Goal: Obtain resource: Download file/media

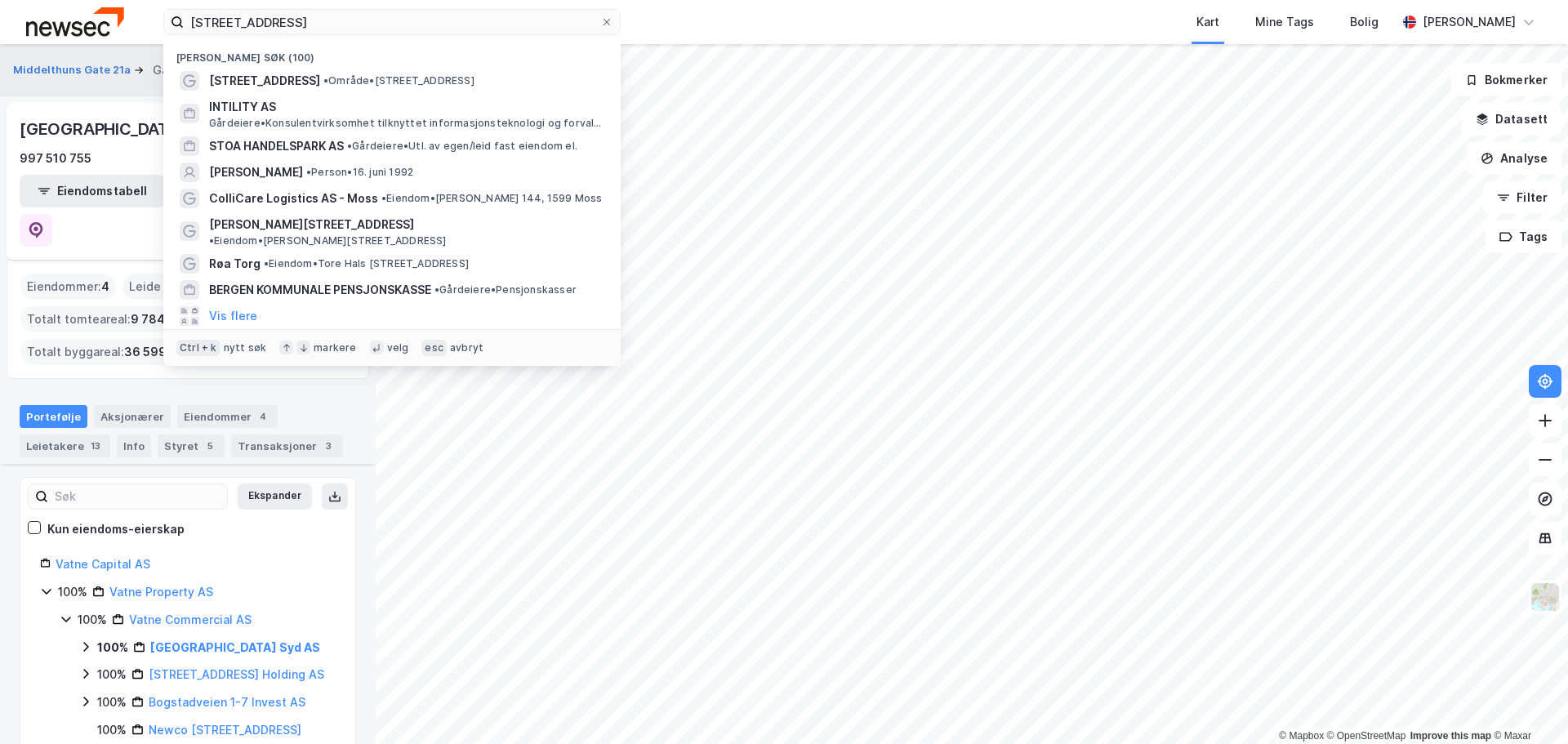
click at [303, 27] on input "[STREET_ADDRESS]" at bounding box center [392, 21] width 416 height 24
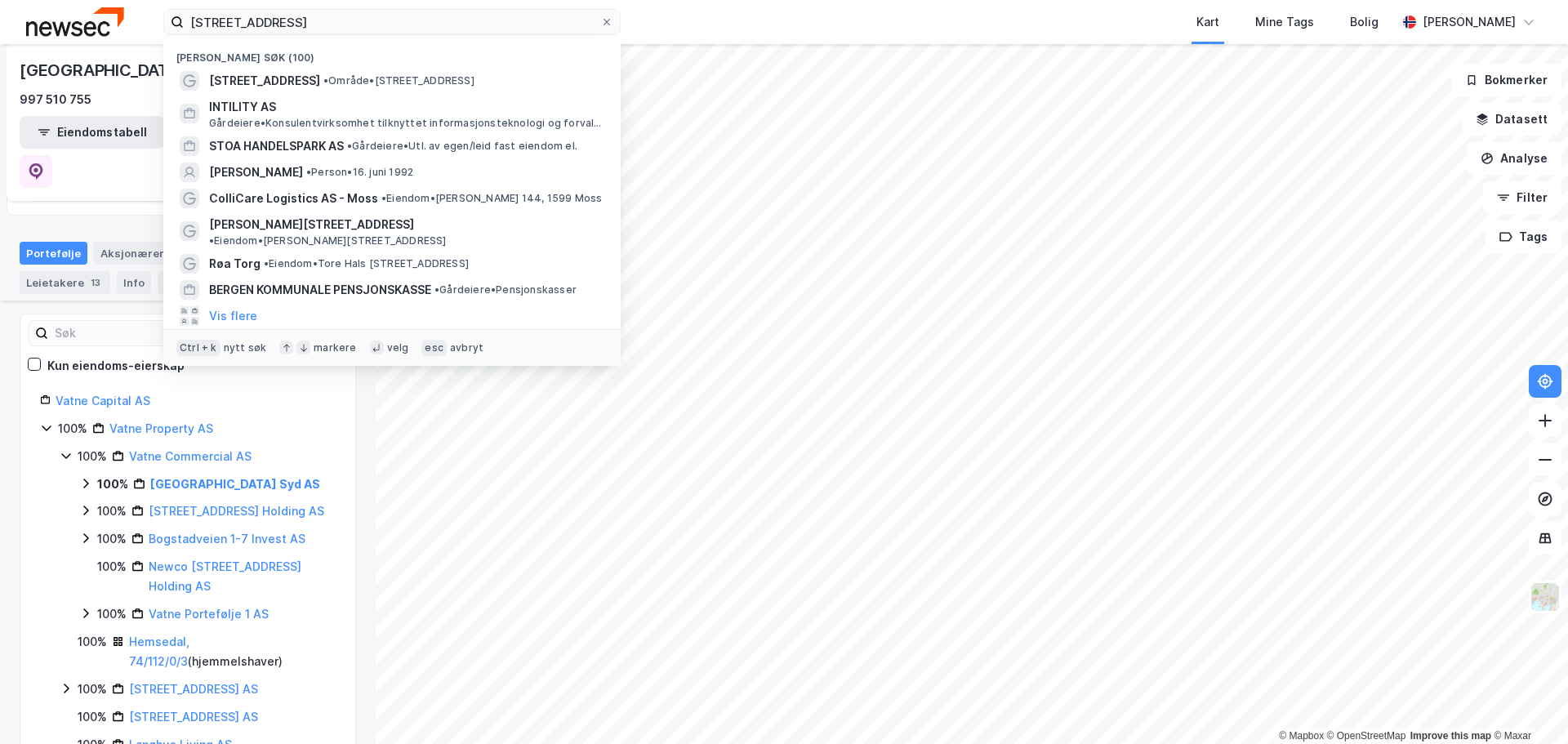
click at [303, 27] on input "[STREET_ADDRESS]" at bounding box center [392, 21] width 416 height 24
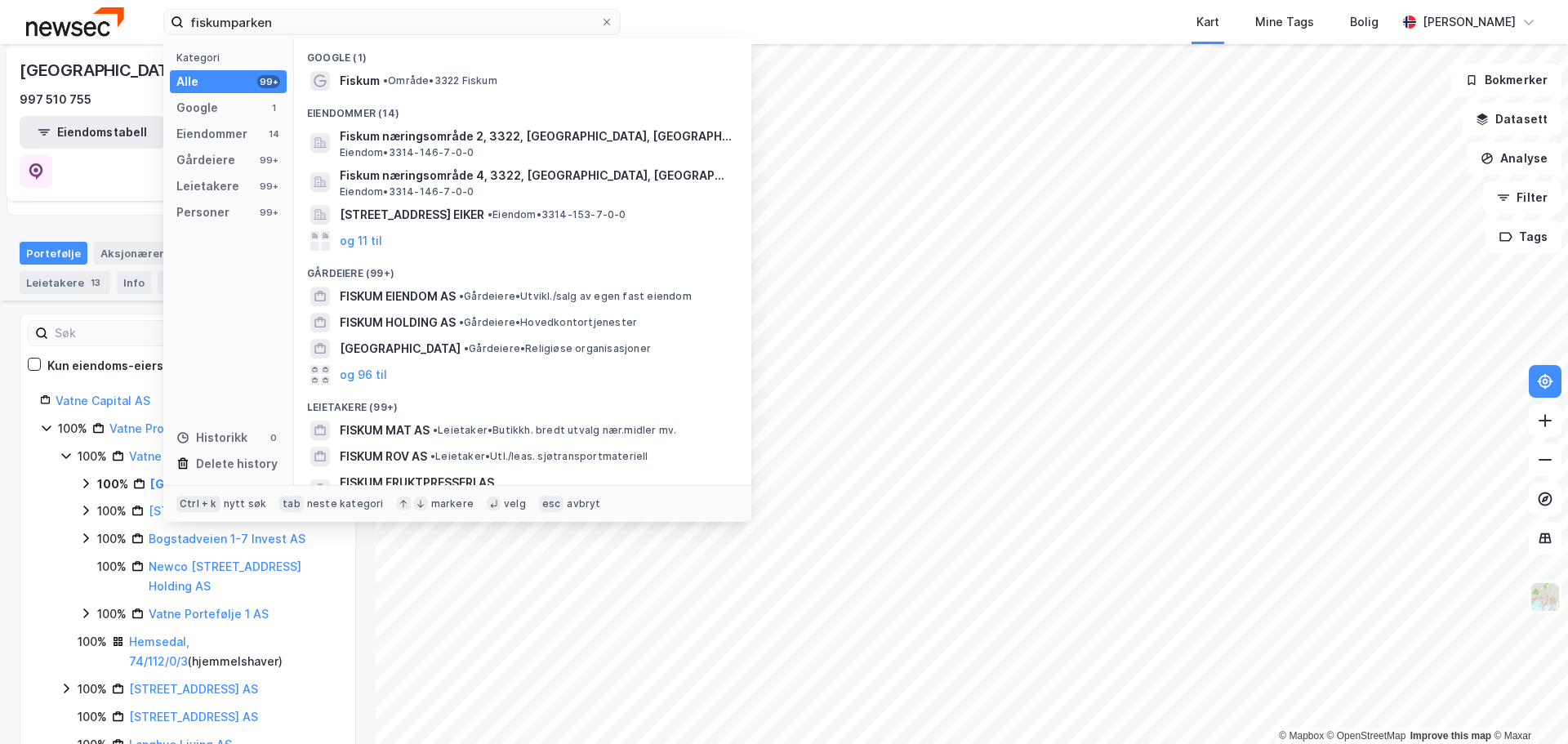
type input "fiskumparken"
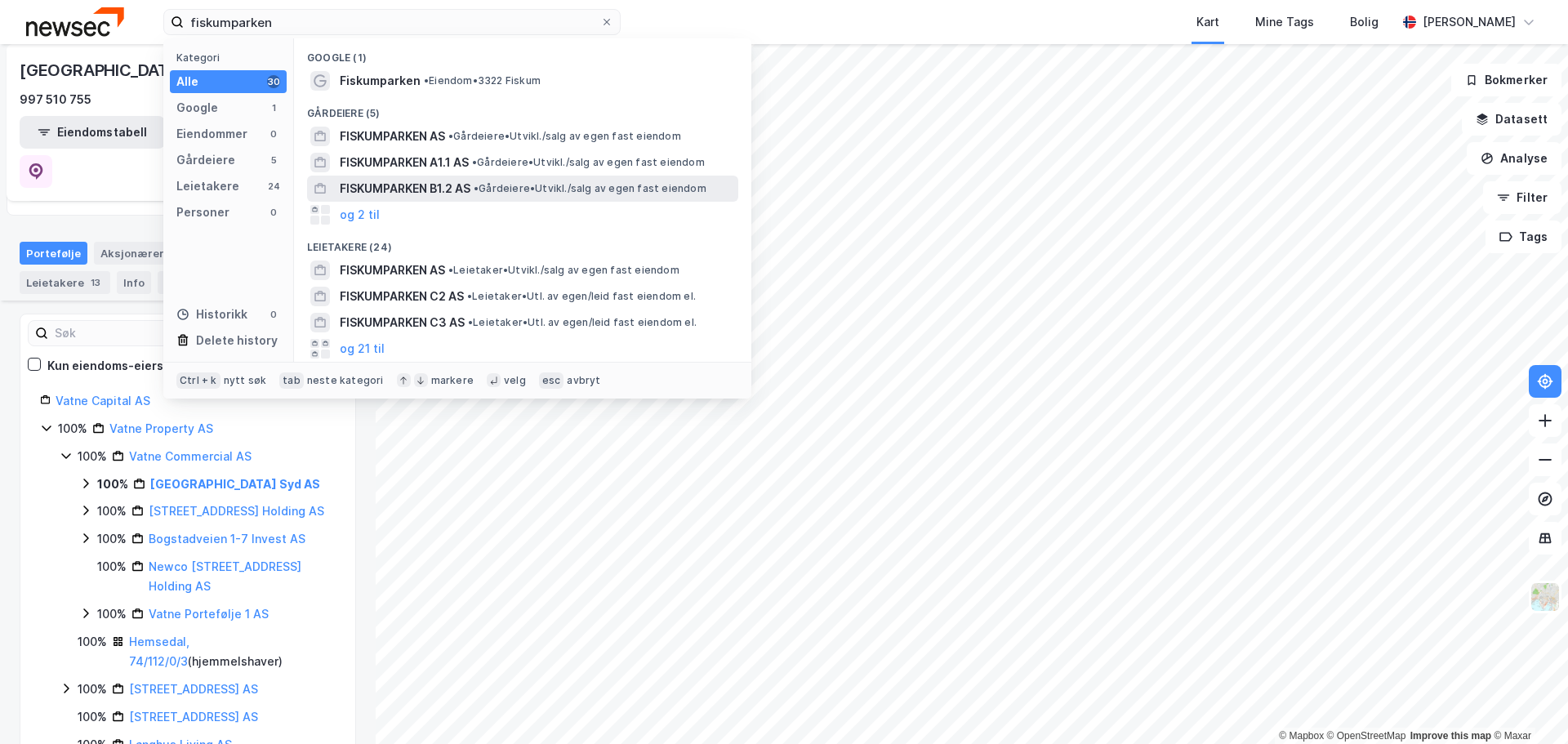
click at [470, 193] on span "FISKUMPARKEN B1.2 AS" at bounding box center [405, 188] width 131 height 20
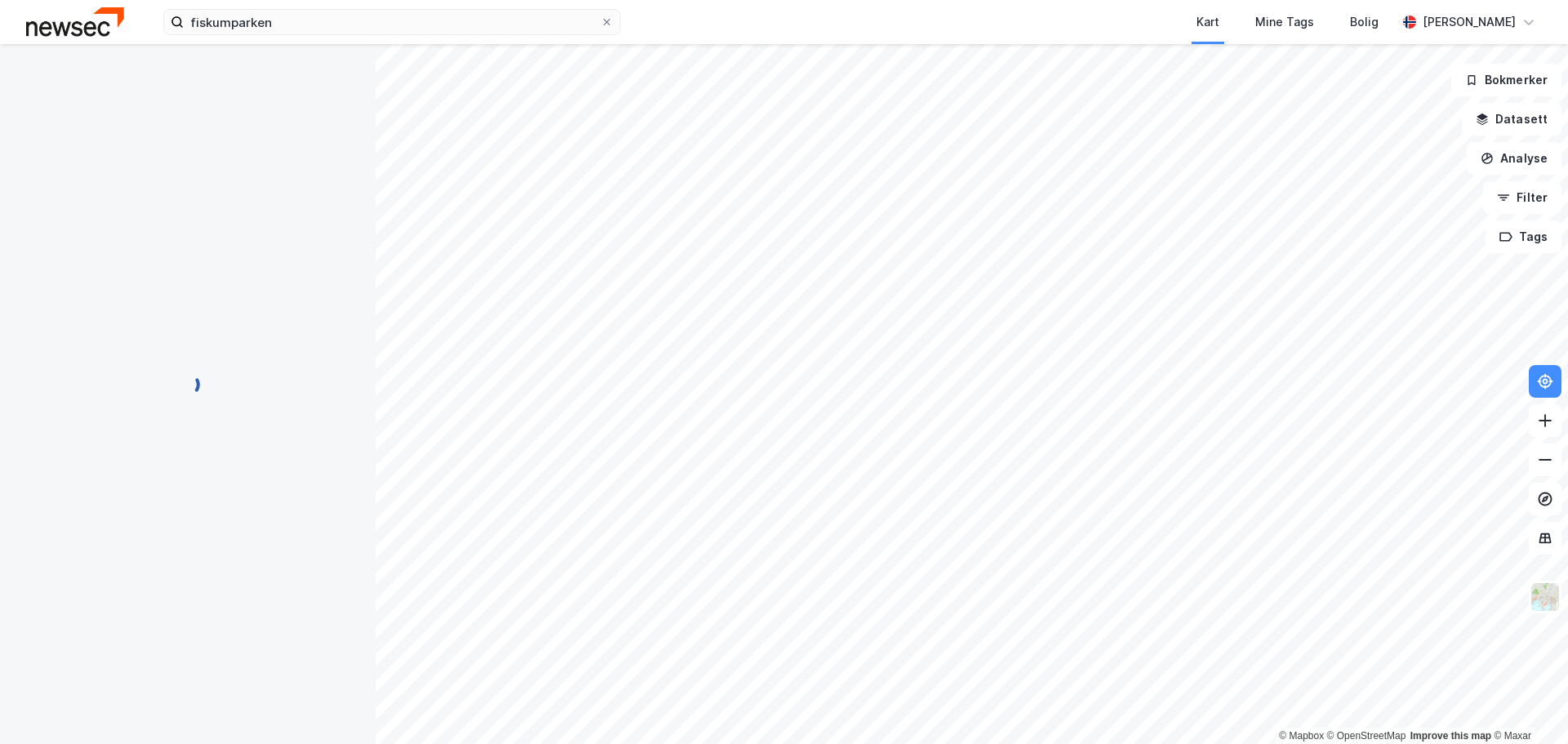
scroll to position [1, 0]
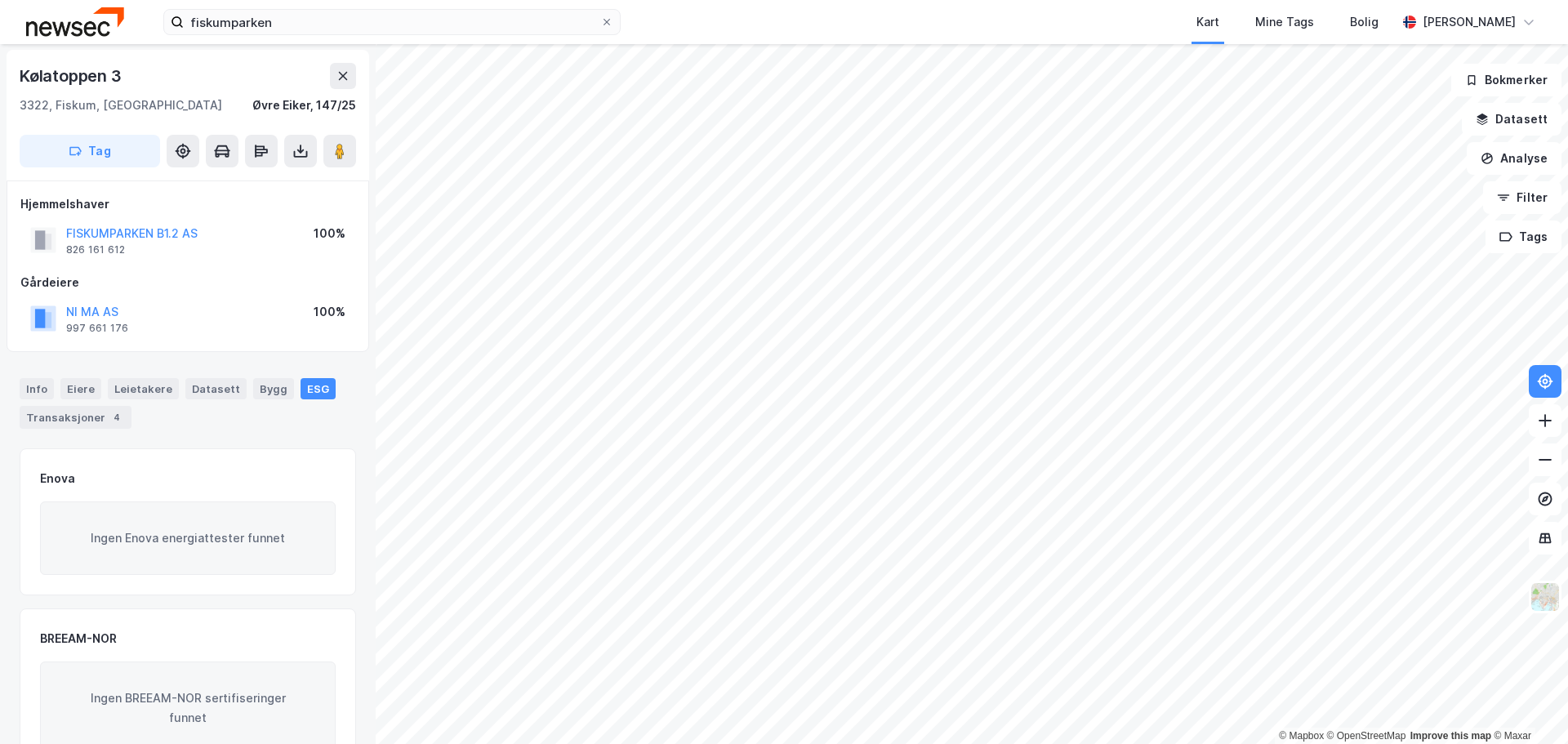
scroll to position [1, 0]
click at [37, 388] on div "Info" at bounding box center [36, 389] width 34 height 21
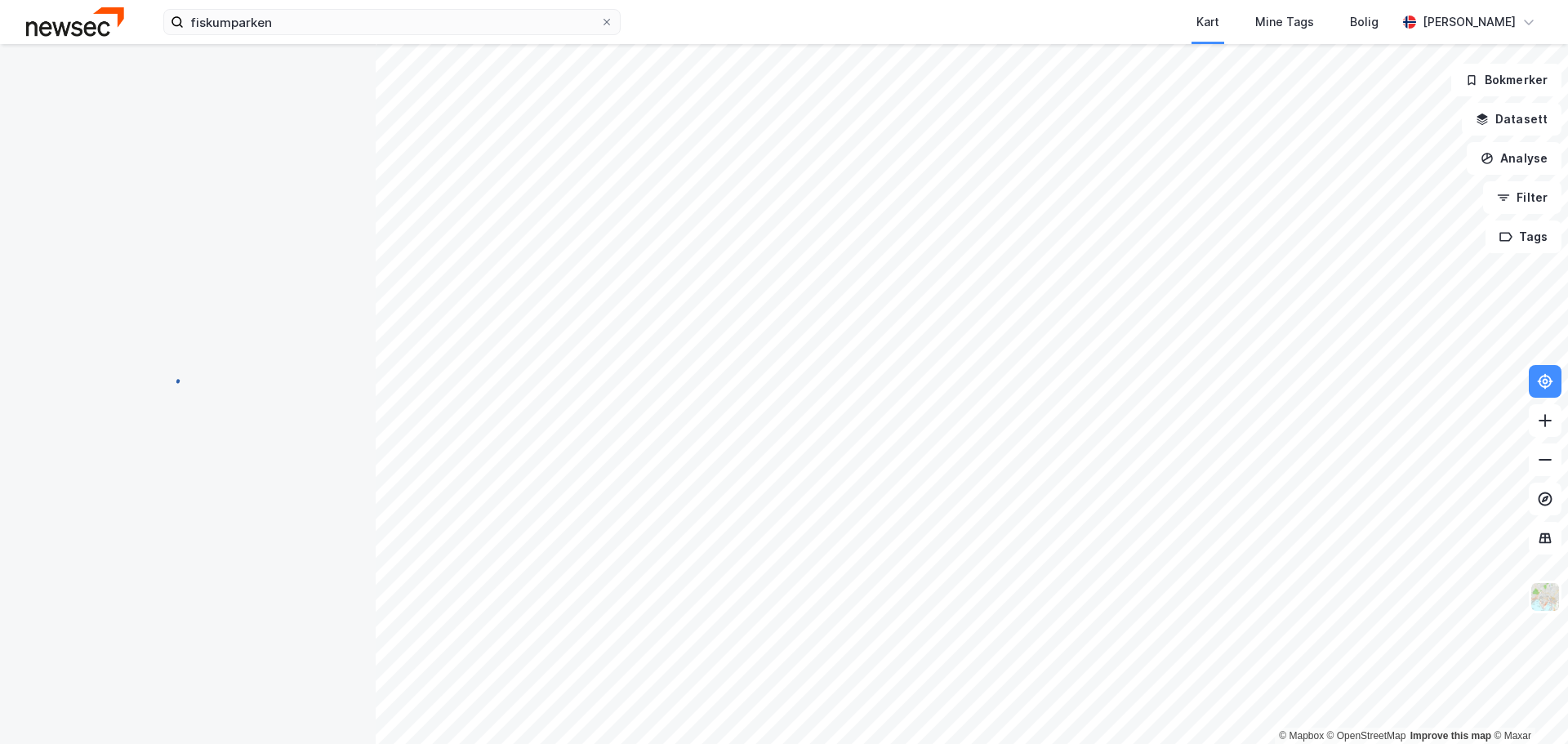
scroll to position [1, 0]
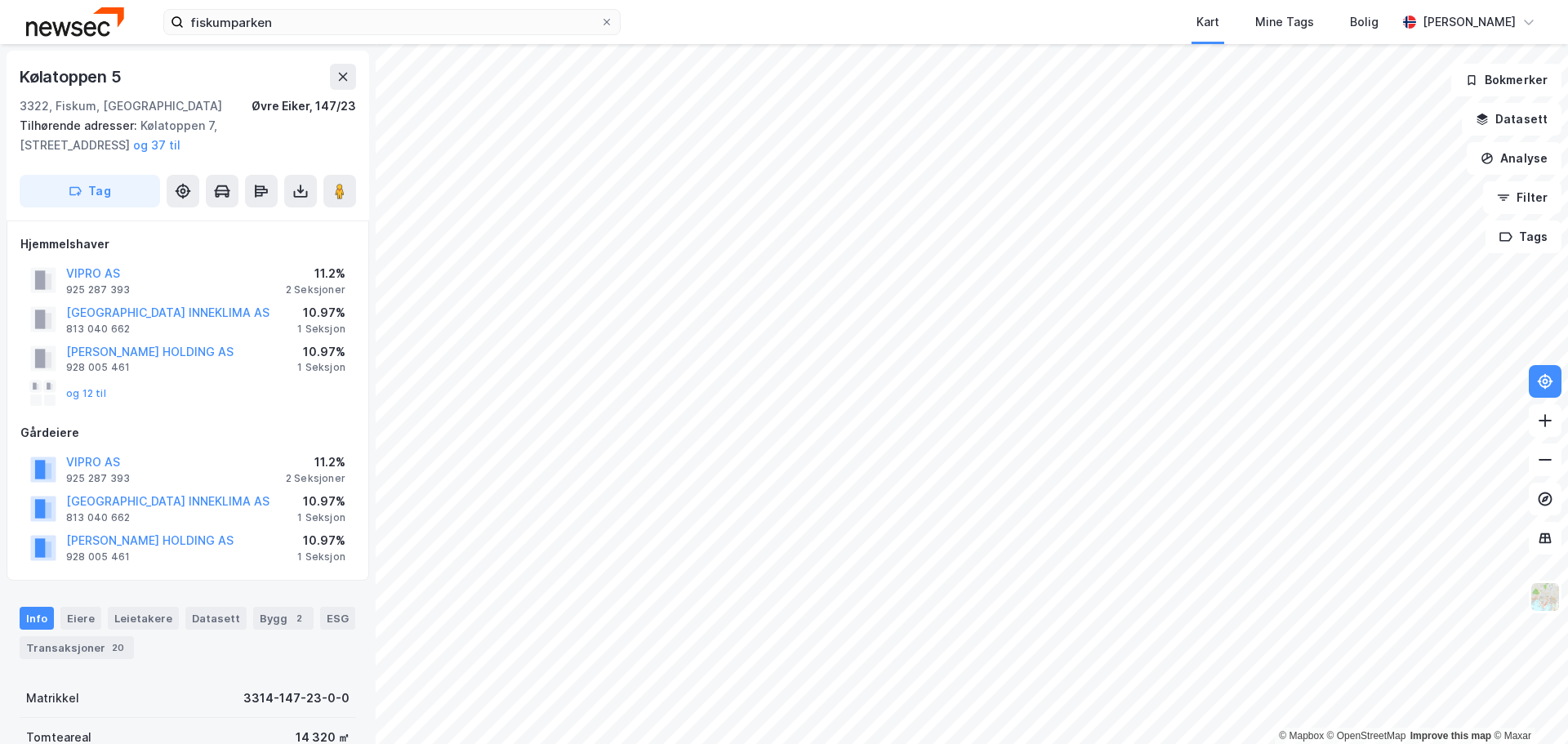
scroll to position [1, 0]
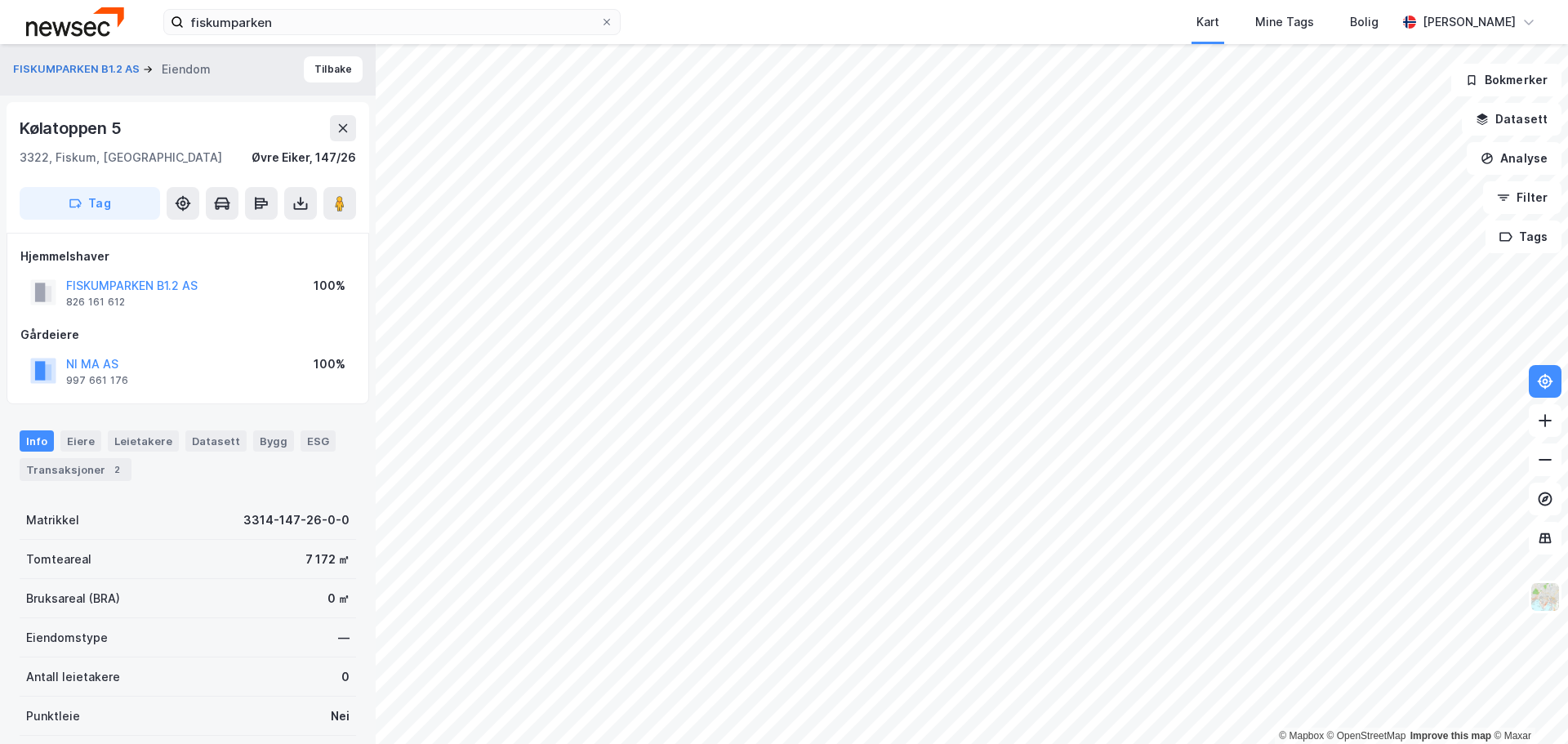
scroll to position [1, 0]
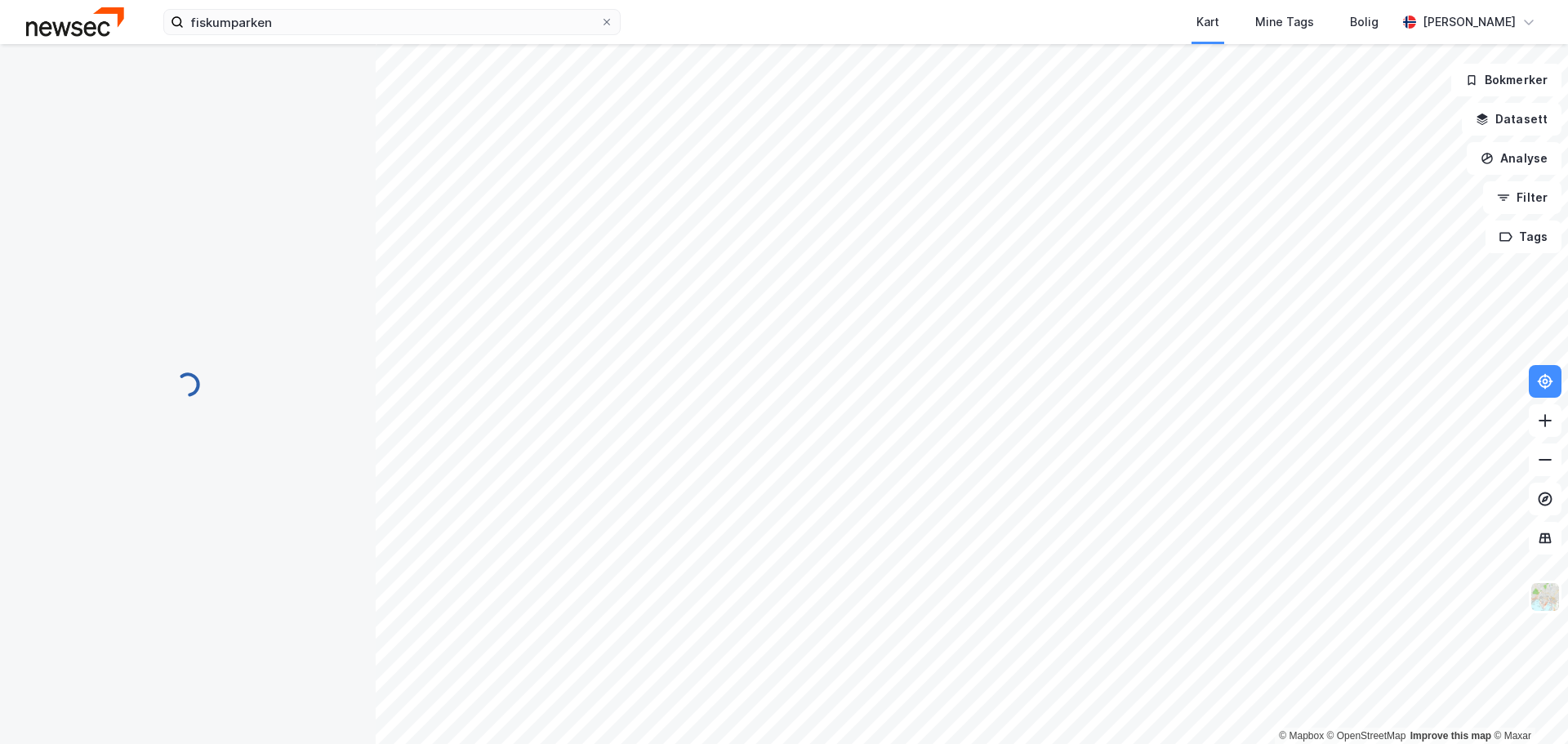
scroll to position [1, 0]
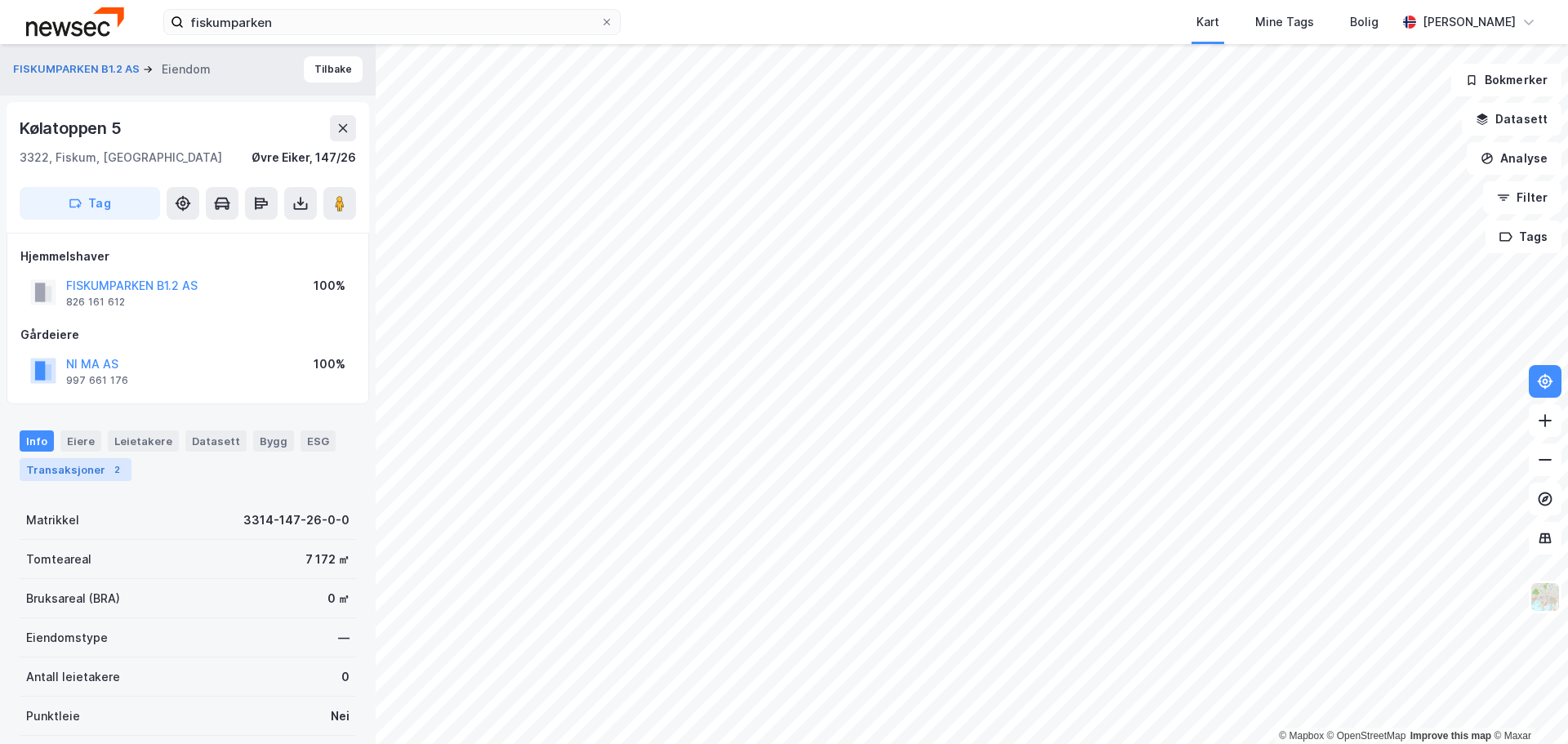
click at [101, 473] on div "Transaksjoner 2" at bounding box center [75, 469] width 112 height 22
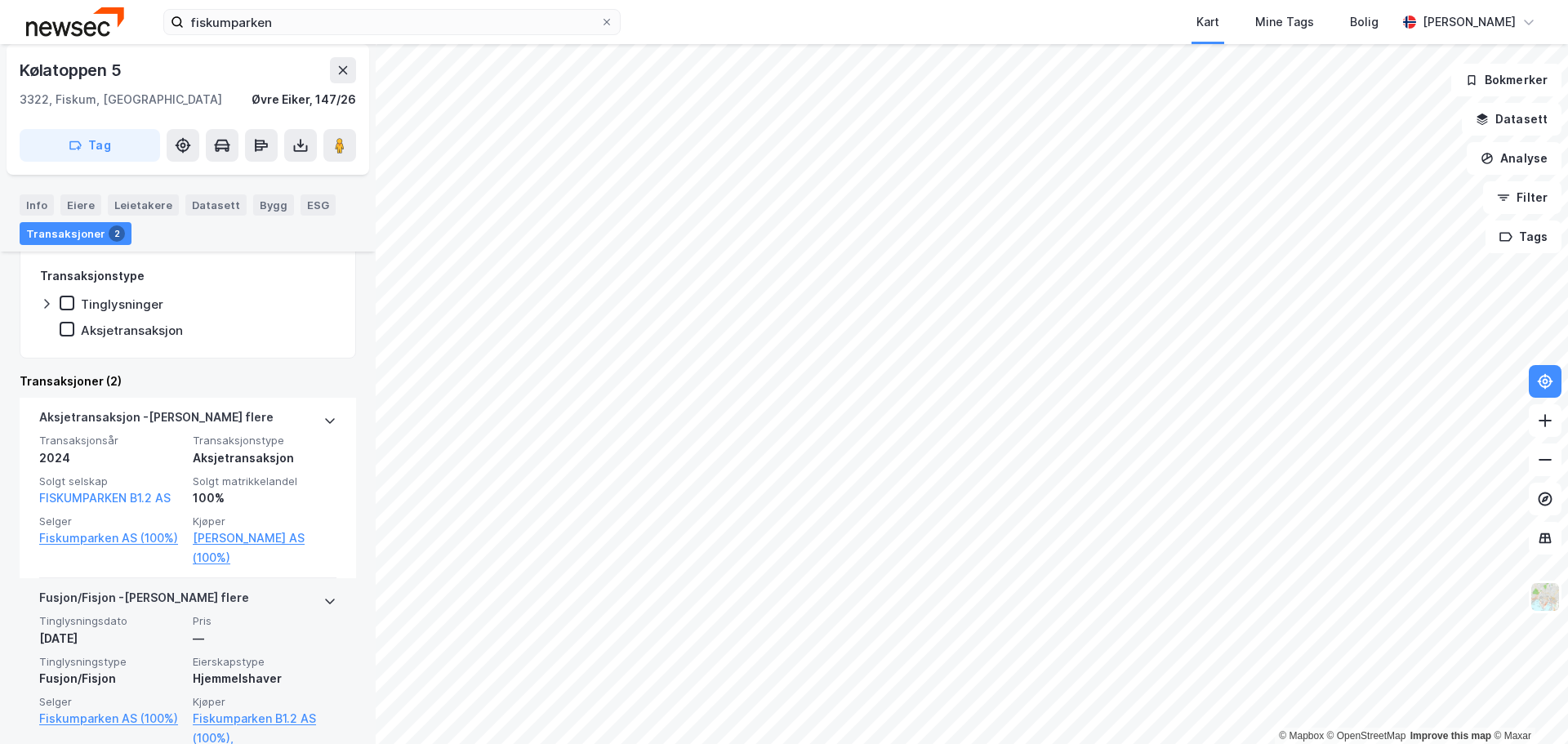
scroll to position [443, 0]
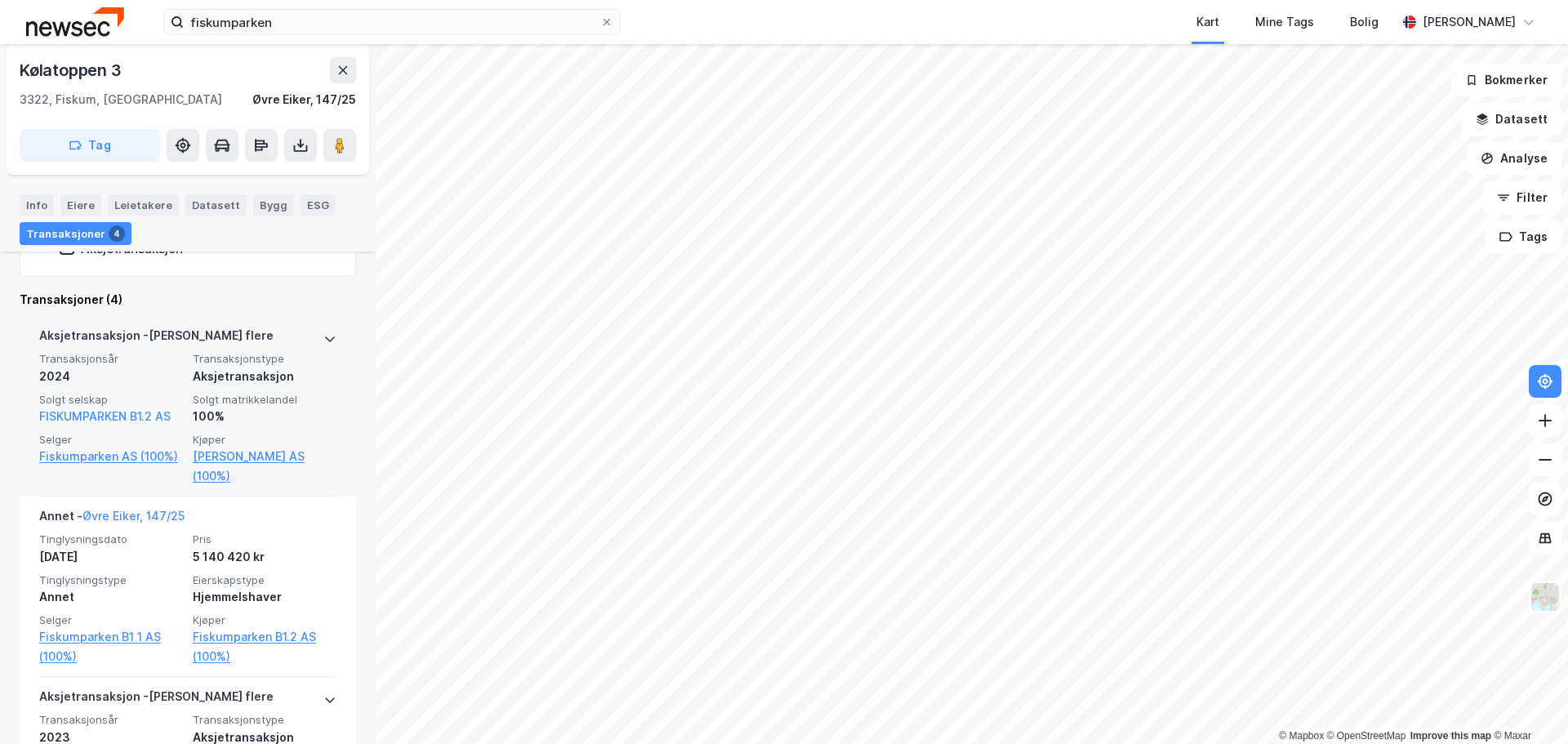
scroll to position [501, 0]
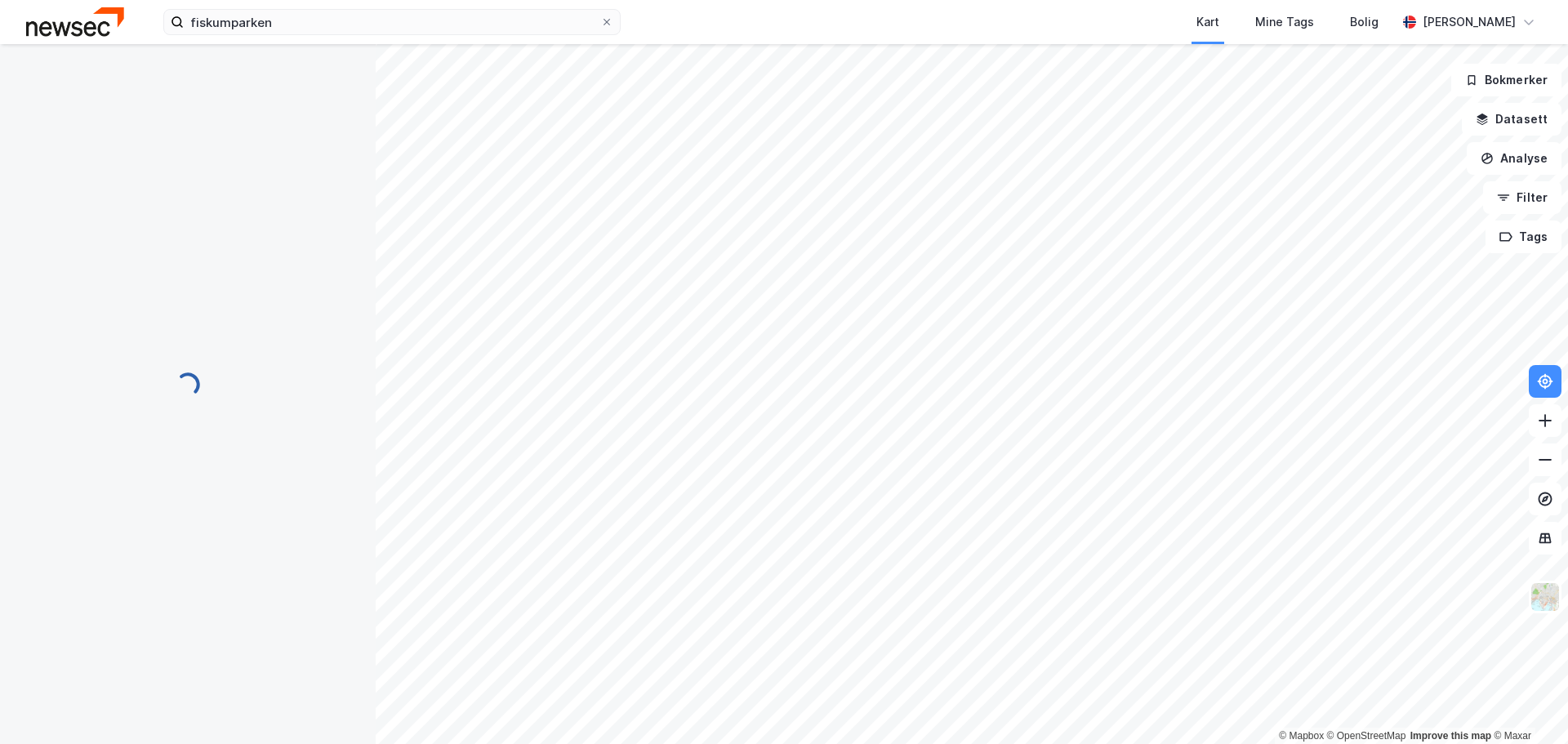
scroll to position [63, 0]
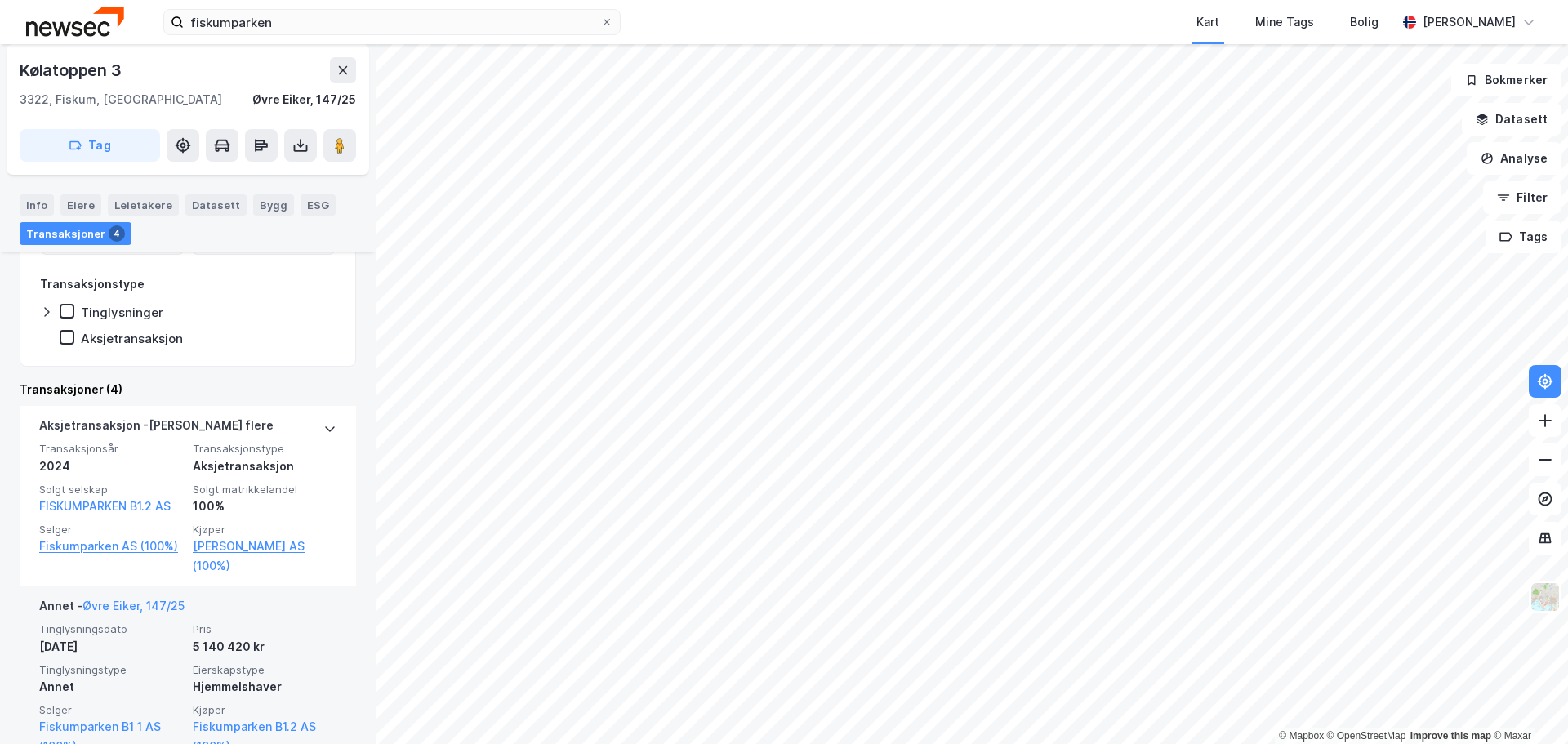
scroll to position [419, 0]
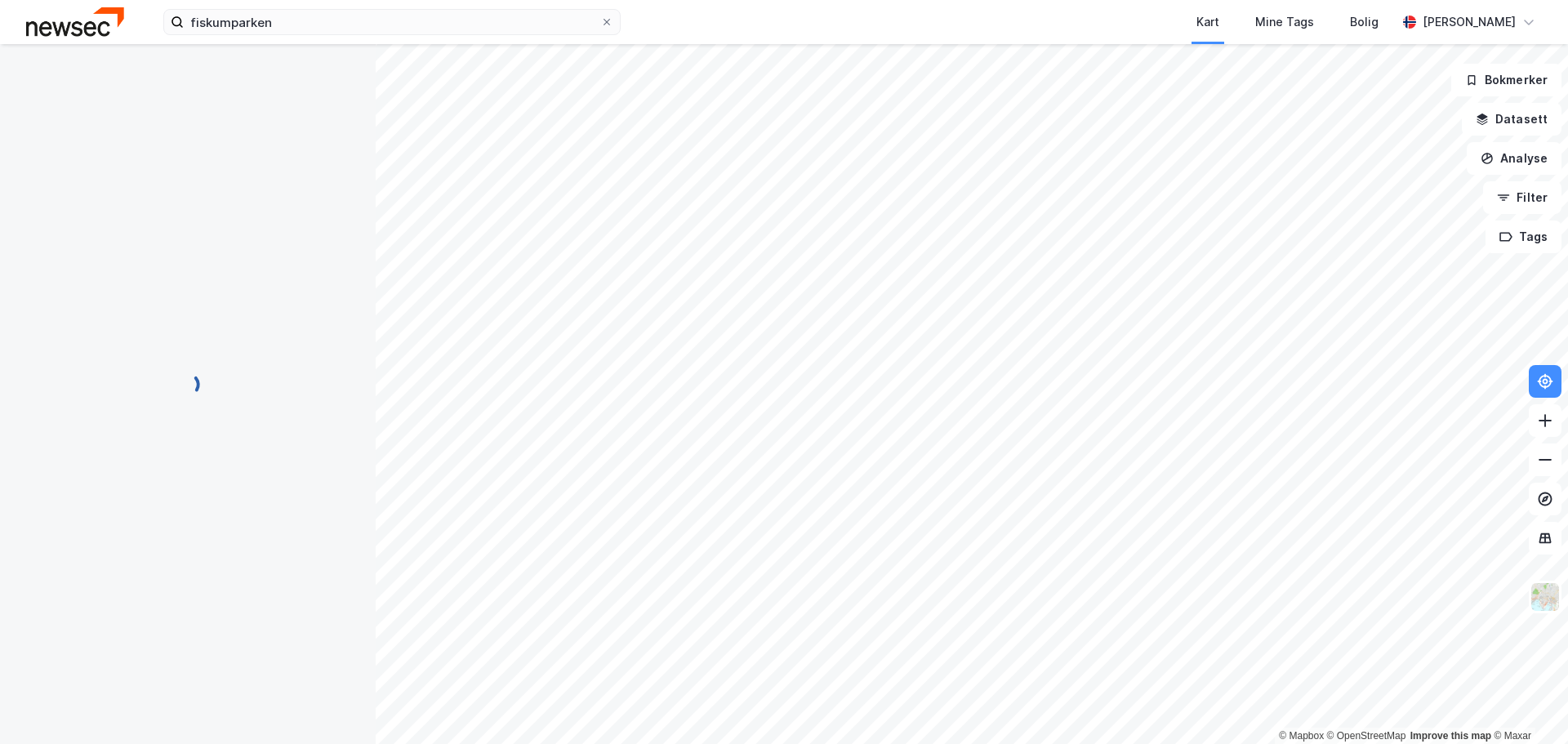
scroll to position [63, 0]
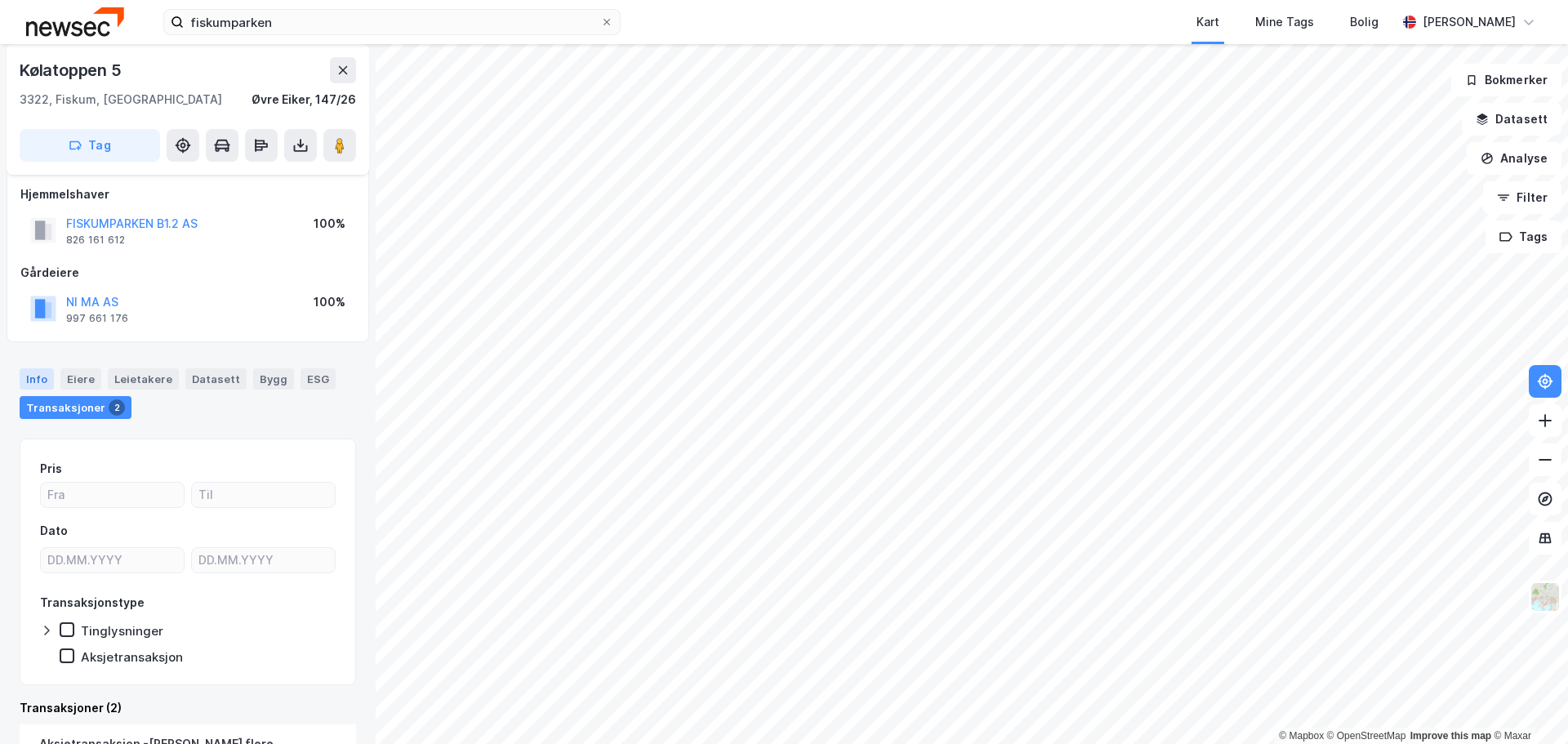
click at [41, 373] on div "Info" at bounding box center [36, 379] width 34 height 21
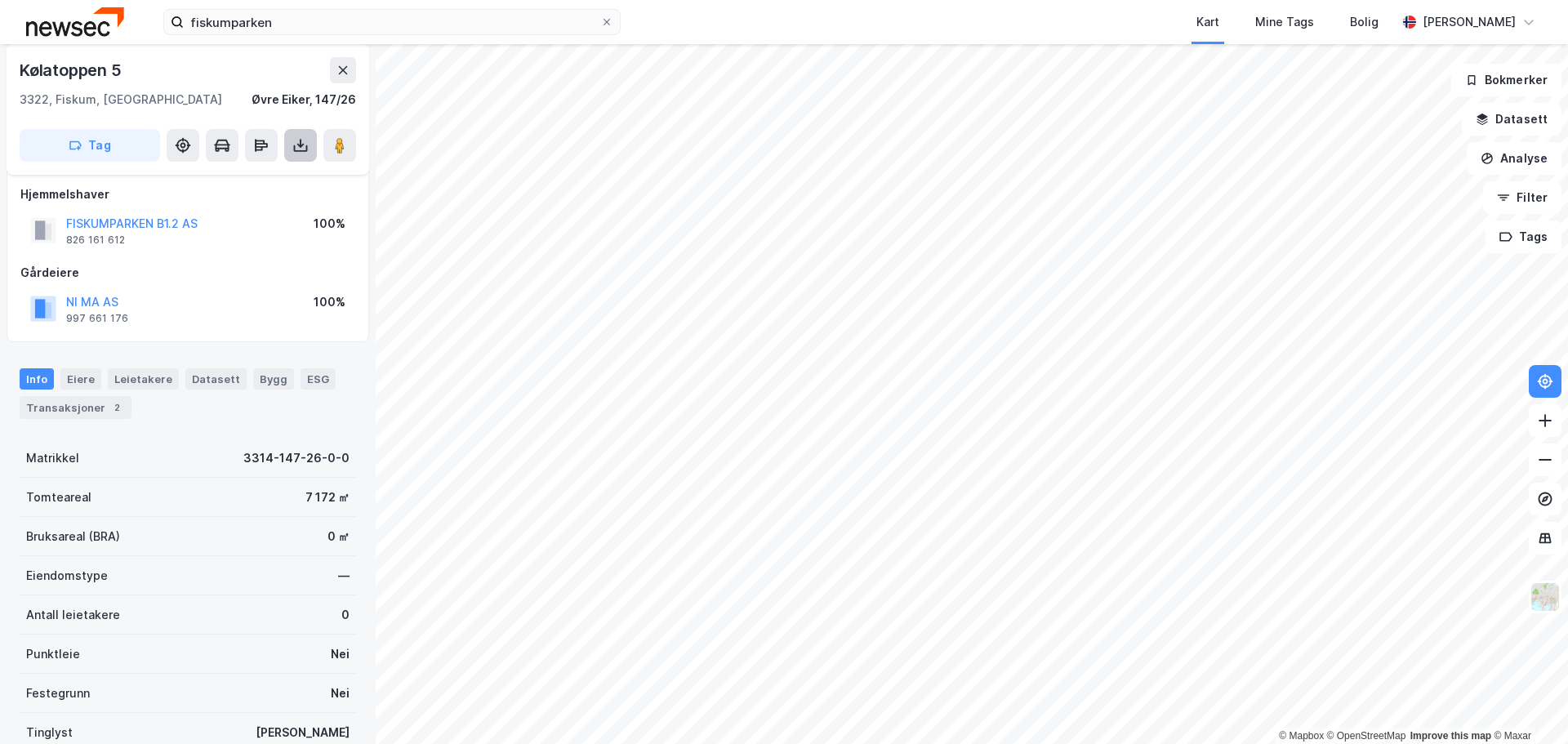
click at [301, 145] on icon at bounding box center [300, 145] width 7 height 4
click at [274, 180] on div "Last ned grunnbok" at bounding box center [230, 177] width 173 height 26
